Goal: Task Accomplishment & Management: Use online tool/utility

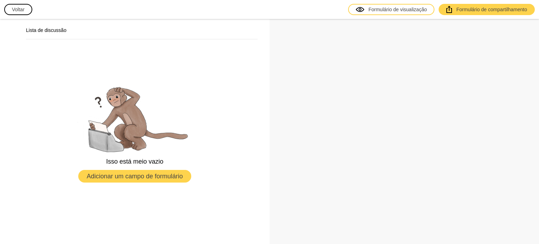
click at [148, 179] on button "Adicionar um campo de formulário" at bounding box center [134, 176] width 113 height 13
click at [457, 8] on font "Formulário de compartilhamento" at bounding box center [491, 10] width 71 height 6
click at [387, 8] on font "Formulário de visualização" at bounding box center [397, 10] width 59 height 6
click at [124, 174] on font "Adicionar um campo de formulário" at bounding box center [135, 176] width 96 height 7
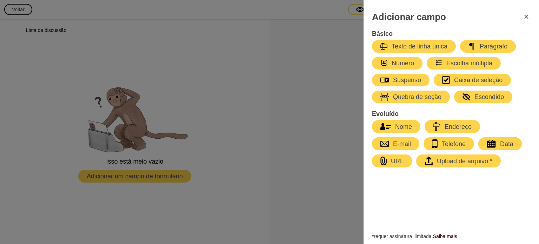
click at [386, 125] on icon "button" at bounding box center [385, 126] width 11 height 7
select select "large"
